Goal: Information Seeking & Learning: Learn about a topic

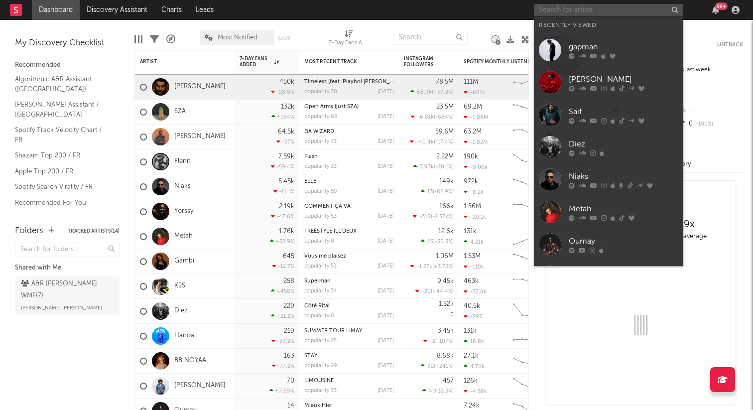
click at [628, 10] on input "text" at bounding box center [608, 10] width 149 height 12
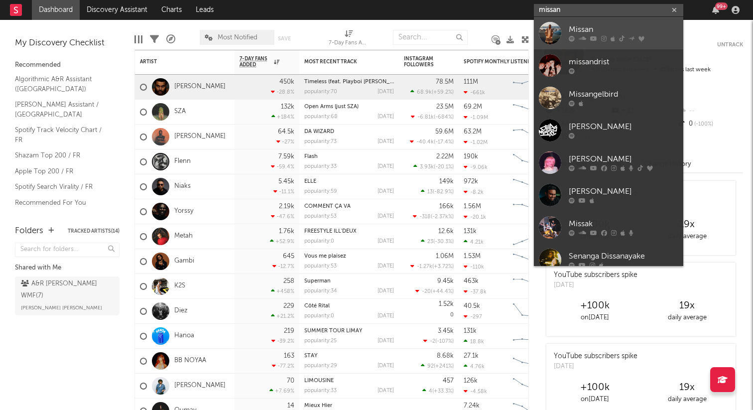
type input "missan"
click at [613, 28] on div "Missan" at bounding box center [624, 30] width 110 height 12
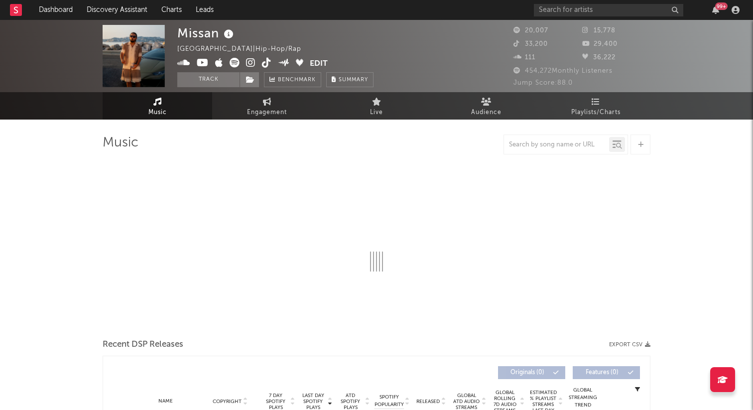
select select "6m"
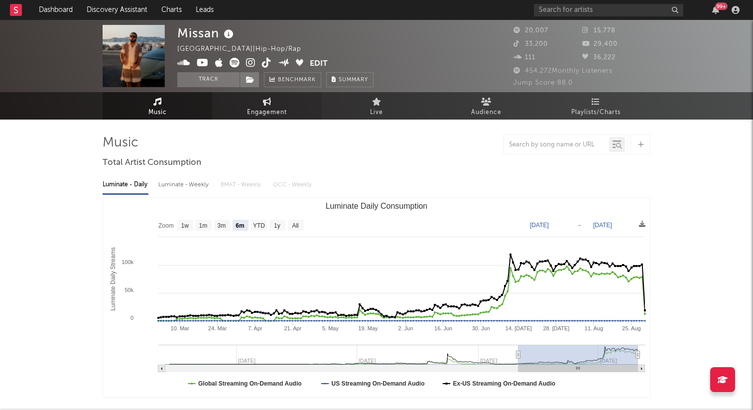
click at [275, 100] on link "Engagement" at bounding box center [267, 105] width 110 height 27
select select "1w"
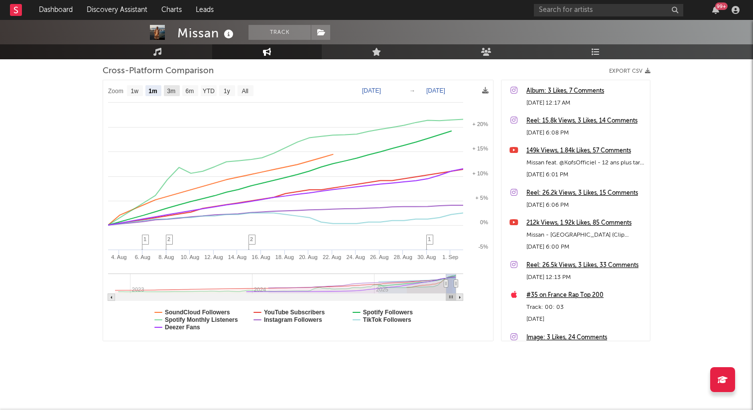
click at [171, 89] on text "3m" at bounding box center [171, 91] width 8 height 7
select select "3m"
type input "[DATE]"
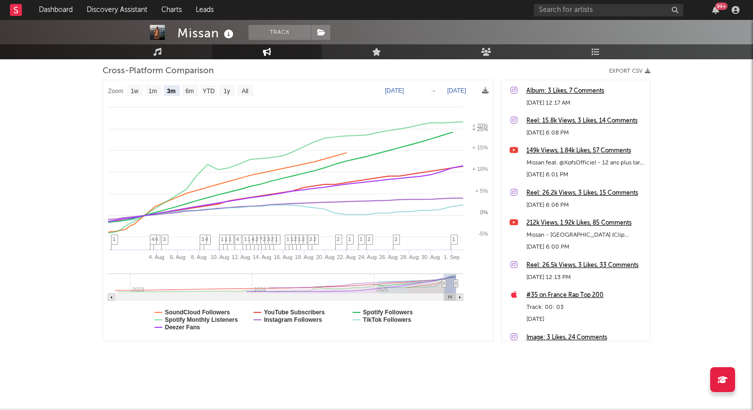
select select "3m"
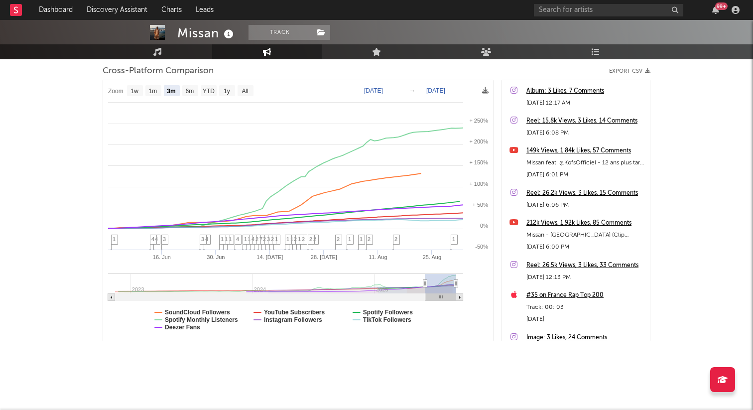
click at [186, 33] on div "Missan" at bounding box center [206, 33] width 59 height 16
click at [158, 33] on img at bounding box center [157, 32] width 15 height 15
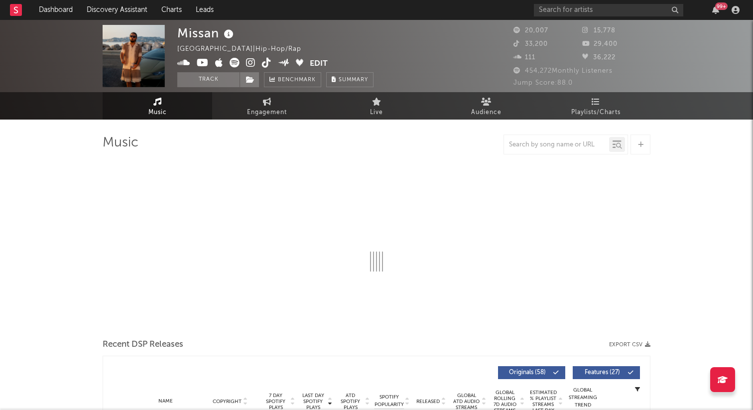
select select "6m"
